Goal: Complete application form: Complete application form

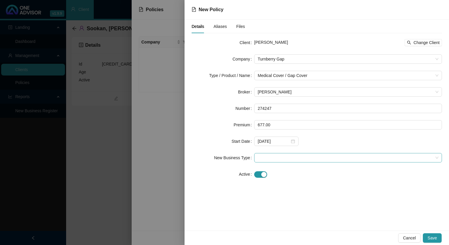
click at [331, 153] on span at bounding box center [348, 157] width 181 height 9
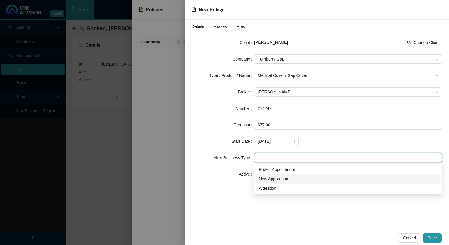
click at [304, 183] on div "New Application" at bounding box center [347, 178] width 185 height 9
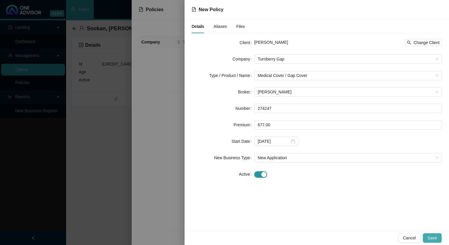
click at [434, 236] on span "Save" at bounding box center [432, 238] width 9 height 6
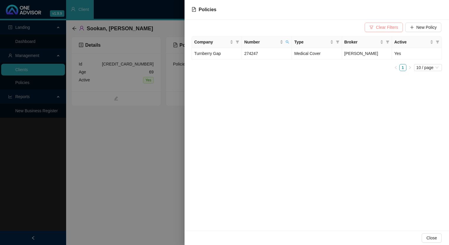
click at [394, 25] on span "Clear Filters" at bounding box center [387, 27] width 22 height 6
click at [427, 239] on span "Close" at bounding box center [431, 238] width 11 height 6
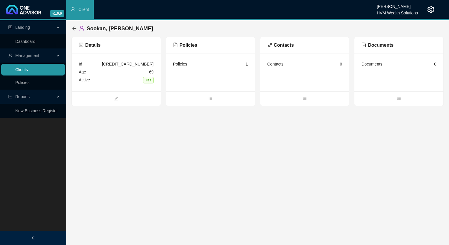
click at [28, 68] on link "Clients" at bounding box center [21, 69] width 13 height 5
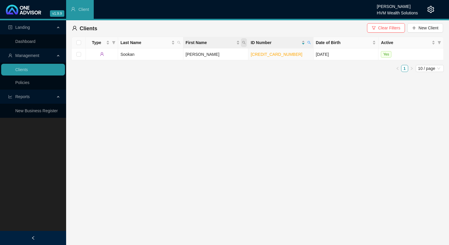
click at [242, 44] on icon "search" at bounding box center [244, 43] width 4 height 4
click at [205, 59] on input "[CREDIT_CARD_NUMBER]" at bounding box center [216, 55] width 55 height 9
type input "[CREDIT_CARD_NUMBER]"
click at [209, 66] on span "Search" at bounding box center [205, 66] width 13 height 6
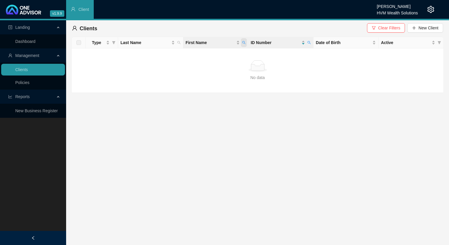
click at [244, 44] on span "First Name" at bounding box center [244, 42] width 6 height 9
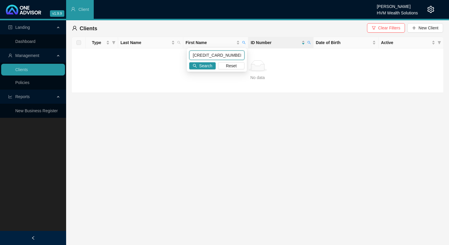
click at [194, 56] on input "[CREDIT_CARD_NUMBER]" at bounding box center [216, 55] width 55 height 9
drag, startPoint x: 193, startPoint y: 55, endPoint x: 214, endPoint y: 62, distance: 21.6
click at [195, 55] on input "[CREDIT_CARD_NUMBER]" at bounding box center [216, 55] width 55 height 9
click at [211, 64] on span "Search" at bounding box center [205, 66] width 13 height 6
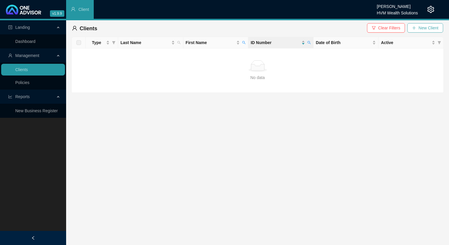
click at [429, 28] on span "New Client" at bounding box center [429, 28] width 20 height 6
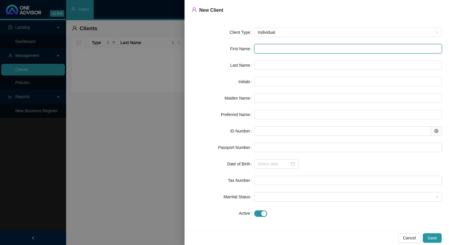
click at [266, 46] on input "text" at bounding box center [348, 48] width 188 height 9
paste input "[PERSON_NAME]"
type input "[PERSON_NAME]"
type input "TP"
type input "[PERSON_NAME]"
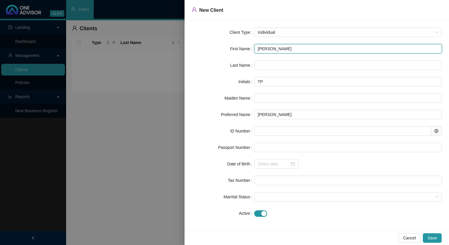
click at [260, 49] on input "[PERSON_NAME]" at bounding box center [348, 48] width 188 height 9
type input "ThHAVARAJ PERUMAL"
type input "ThHAVARAJ"
type input "ThaHAVARAJ PERUMAL"
type input "ThaHAVARAJ"
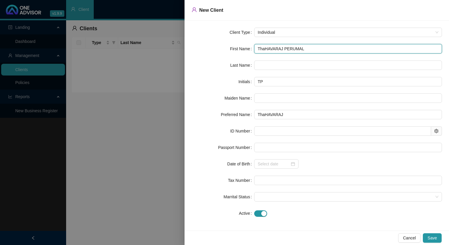
type input "ThavHAVARAJ PERUMAL"
type input "ThavHAVARAJ"
type input "ThavaHAVARAJ PERUMAL"
type input "ThavaHAVARAJ"
type input "ThavarHAVARAJ PERUMAL"
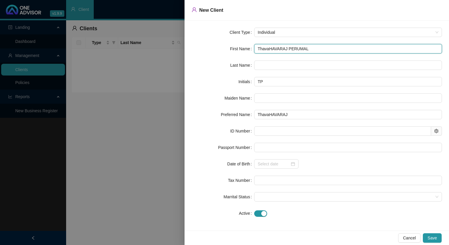
type input "ThavarHAVARAJ"
type input "ThavaraHAVARAJ PERUMAL"
type input "ThavaraHAVARAJ"
type input "ThavarajHAVARAJ PERUMAL"
type input "ThavarajHAVARAJ"
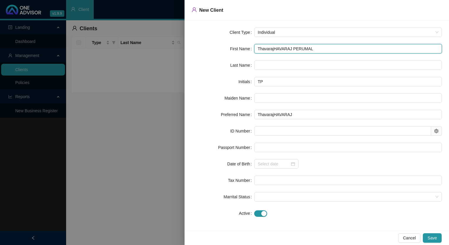
type input "[PERSON_NAME] HAVARAJ PERUMAL"
type input "THP"
type input "[PERSON_NAME]"
type input "[PERSON_NAME] AVARAJ PERUMAL"
type input "TAP"
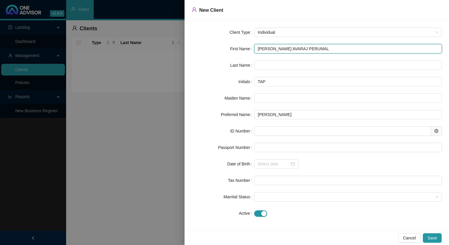
type input "[PERSON_NAME] PERUMAL"
type input "TVP"
type input "[PERSON_NAME] PERUMAL"
type input "TAP"
type input "[PERSON_NAME]"
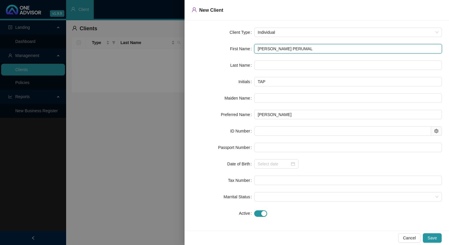
type input "TRP"
type input "[PERSON_NAME] PERUMAL"
type input "TAP"
type input "Thavaraj J PERUMAL"
type input "TJP"
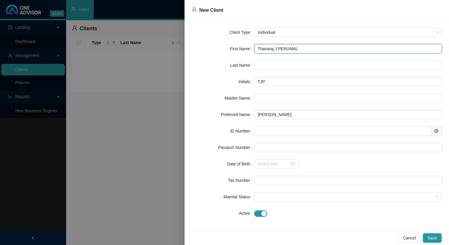
type input "[PERSON_NAME]"
type input "TP"
type input "[PERSON_NAME] [PERSON_NAME]"
type input "TPE"
type input "[PERSON_NAME] RUMAL"
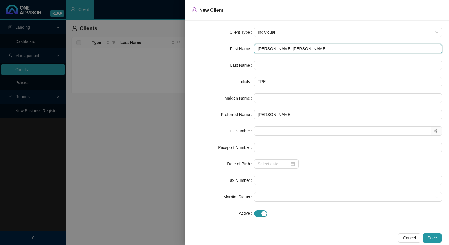
type input "TPR"
type input "[PERSON_NAME] UMAL"
type input "TPU"
type input "[PERSON_NAME] MAL"
type input "TPM"
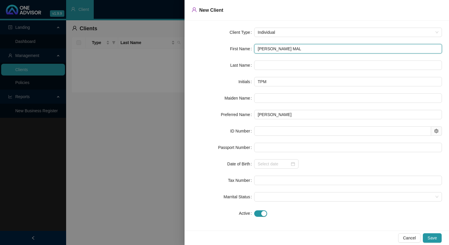
type input "[PERSON_NAME] AL"
type input "TPA"
type input "[PERSON_NAME] L"
type input "TPL"
type input "[PERSON_NAME]"
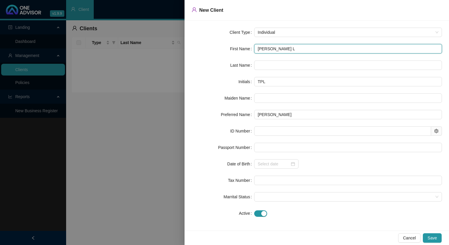
type input "TP"
type input "[PERSON_NAME]"
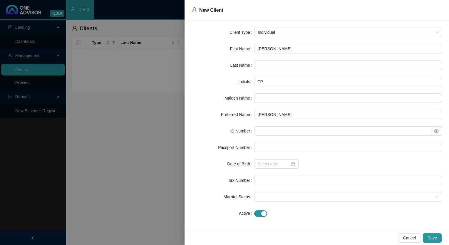
click at [257, 61] on div at bounding box center [348, 65] width 188 height 9
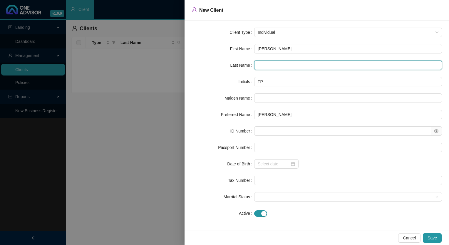
click at [260, 63] on input "text" at bounding box center [348, 65] width 188 height 9
click at [261, 65] on input "Pilay" at bounding box center [348, 65] width 188 height 9
type input "Pillay"
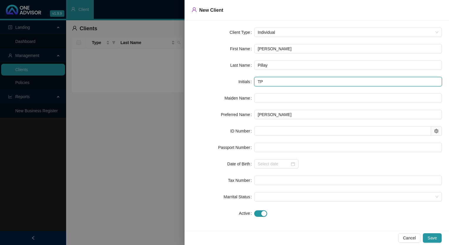
click at [272, 80] on input "TP" at bounding box center [348, 81] width 188 height 9
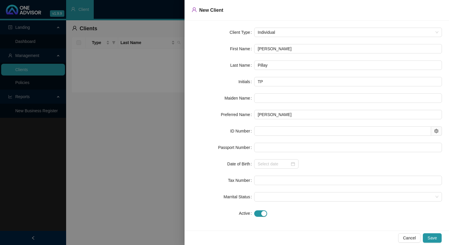
click at [270, 104] on form "Client Type Individual First Name [PERSON_NAME][GEOGRAPHIC_DATA] Last Name [PER…" at bounding box center [317, 123] width 250 height 190
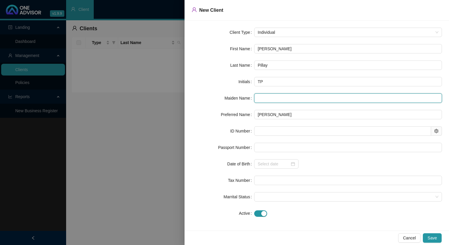
click at [262, 97] on input "text" at bounding box center [348, 97] width 188 height 9
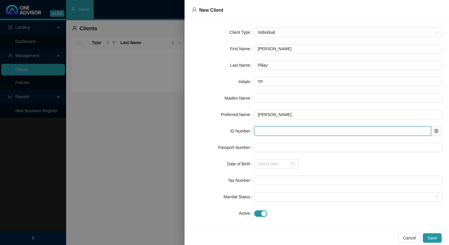
click at [282, 134] on input "text" at bounding box center [342, 130] width 177 height 9
click at [266, 132] on input "text" at bounding box center [342, 130] width 177 height 9
paste input "[CREDIT_CARD_NUMBER]"
type input "[CREDIT_CARD_NUMBER]"
type input "[DATE]"
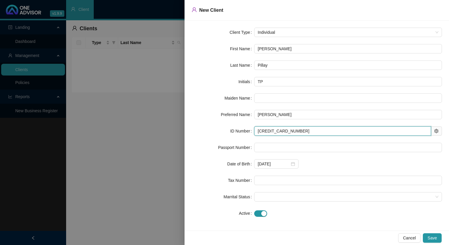
click at [256, 133] on input "[CREDIT_CARD_NUMBER]" at bounding box center [342, 130] width 177 height 9
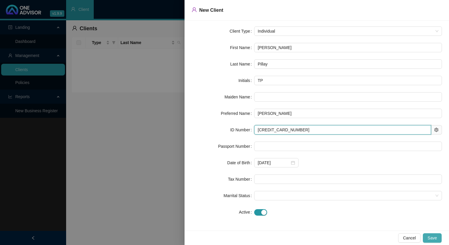
type input "[CREDIT_CARD_NUMBER]"
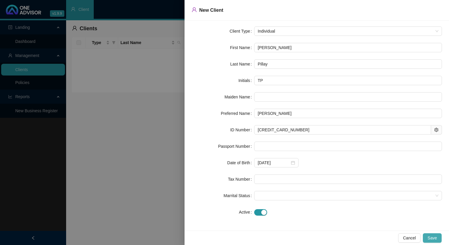
click at [431, 238] on span "Save" at bounding box center [432, 238] width 9 height 6
click at [406, 240] on span "Cancel" at bounding box center [409, 238] width 13 height 6
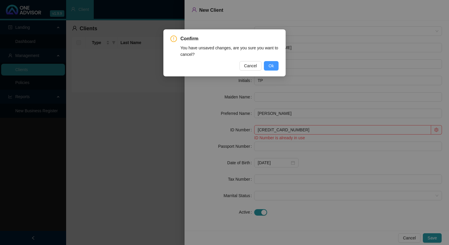
click at [272, 63] on span "Ok" at bounding box center [271, 66] width 5 height 6
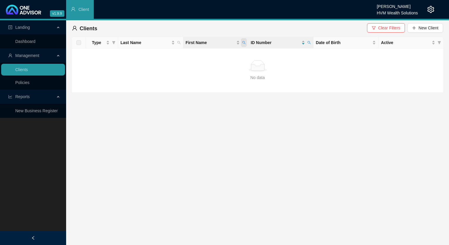
click at [243, 43] on icon "search" at bounding box center [244, 43] width 4 height 4
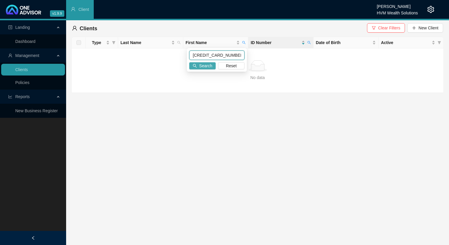
drag, startPoint x: 193, startPoint y: 55, endPoint x: 208, endPoint y: 63, distance: 17.6
click at [193, 55] on input "[CREDIT_CARD_NUMBER]" at bounding box center [216, 55] width 55 height 9
click at [28, 70] on link "Clients" at bounding box center [21, 69] width 13 height 5
click at [380, 26] on button "Clear Filters" at bounding box center [386, 27] width 38 height 9
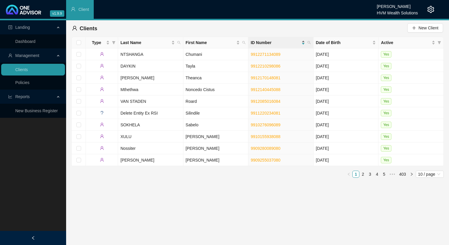
click at [304, 42] on div "ID Number" at bounding box center [278, 42] width 54 height 6
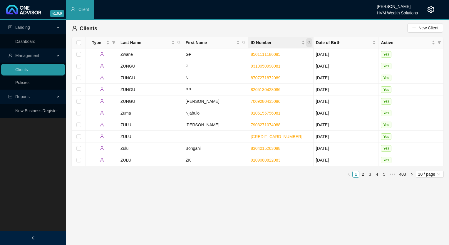
click at [310, 42] on icon "search" at bounding box center [309, 43] width 4 height 4
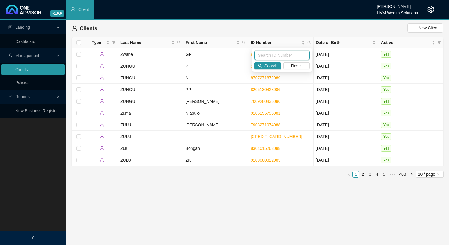
paste input "[CREDIT_CARD_NUMBER]"
type input "[CREDIT_CARD_NUMBER]"
click at [274, 66] on span "Search" at bounding box center [271, 66] width 13 height 6
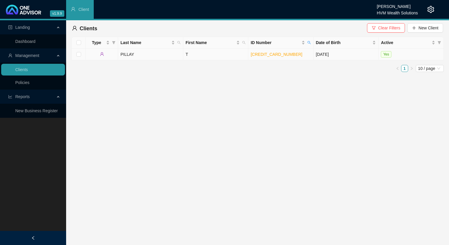
click at [151, 58] on td "PILLAY" at bounding box center [150, 54] width 65 height 12
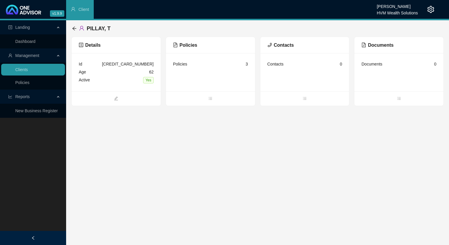
click at [195, 46] on div "Policies" at bounding box center [210, 44] width 75 height 7
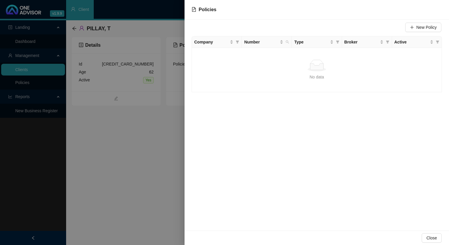
click at [165, 87] on div at bounding box center [224, 122] width 449 height 245
